Goal: Navigation & Orientation: Find specific page/section

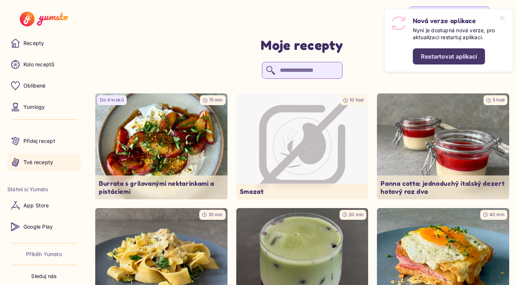
click at [451, 55] on div "Restartovat aplikaci" at bounding box center [449, 56] width 56 height 8
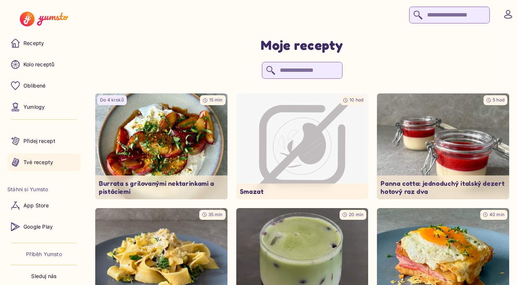
click at [54, 15] on img at bounding box center [44, 19] width 48 height 15
